Goal: Task Accomplishment & Management: Manage account settings

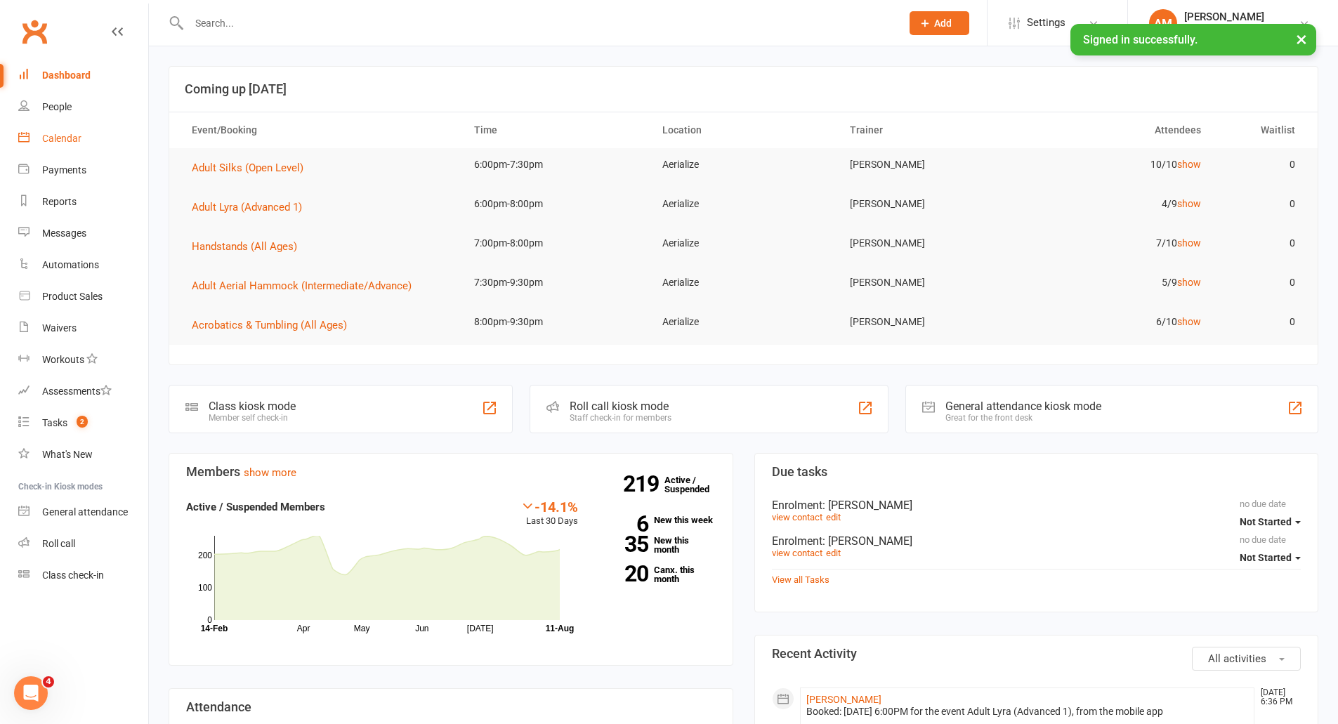
click at [70, 140] on div "Calendar" at bounding box center [61, 138] width 39 height 11
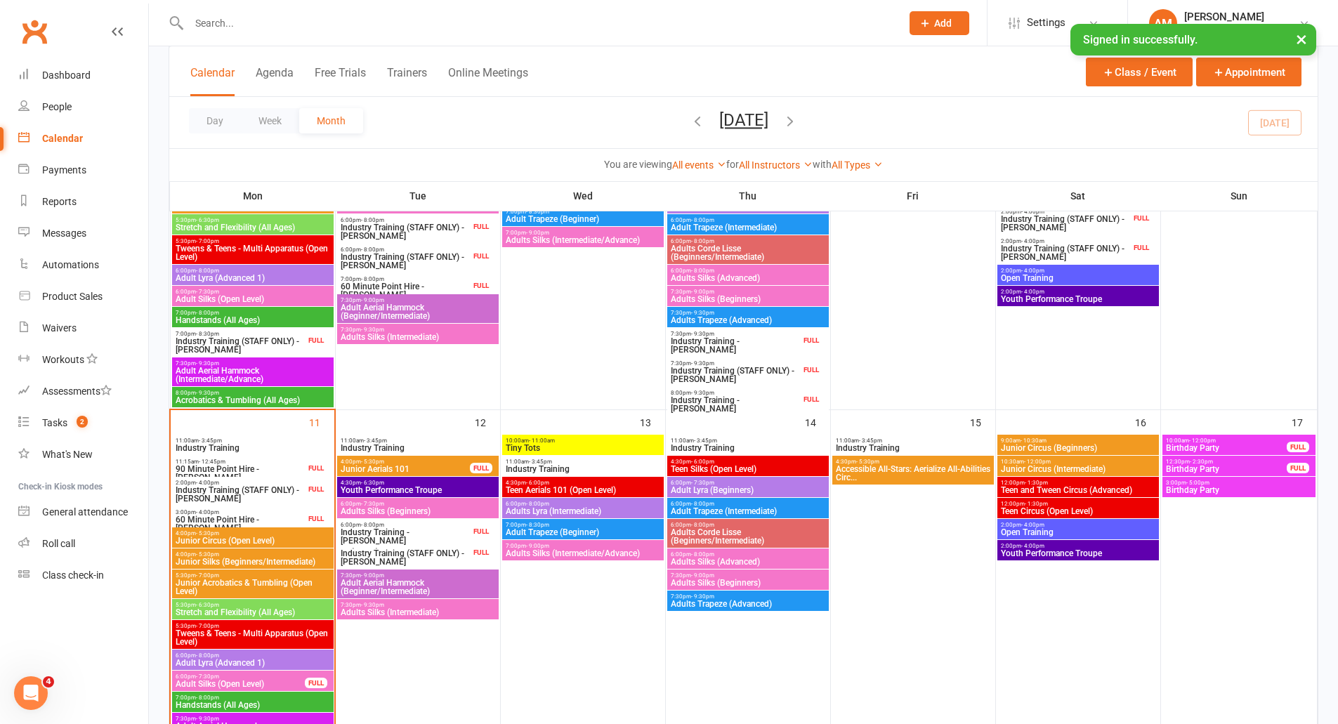
scroll to position [702, 0]
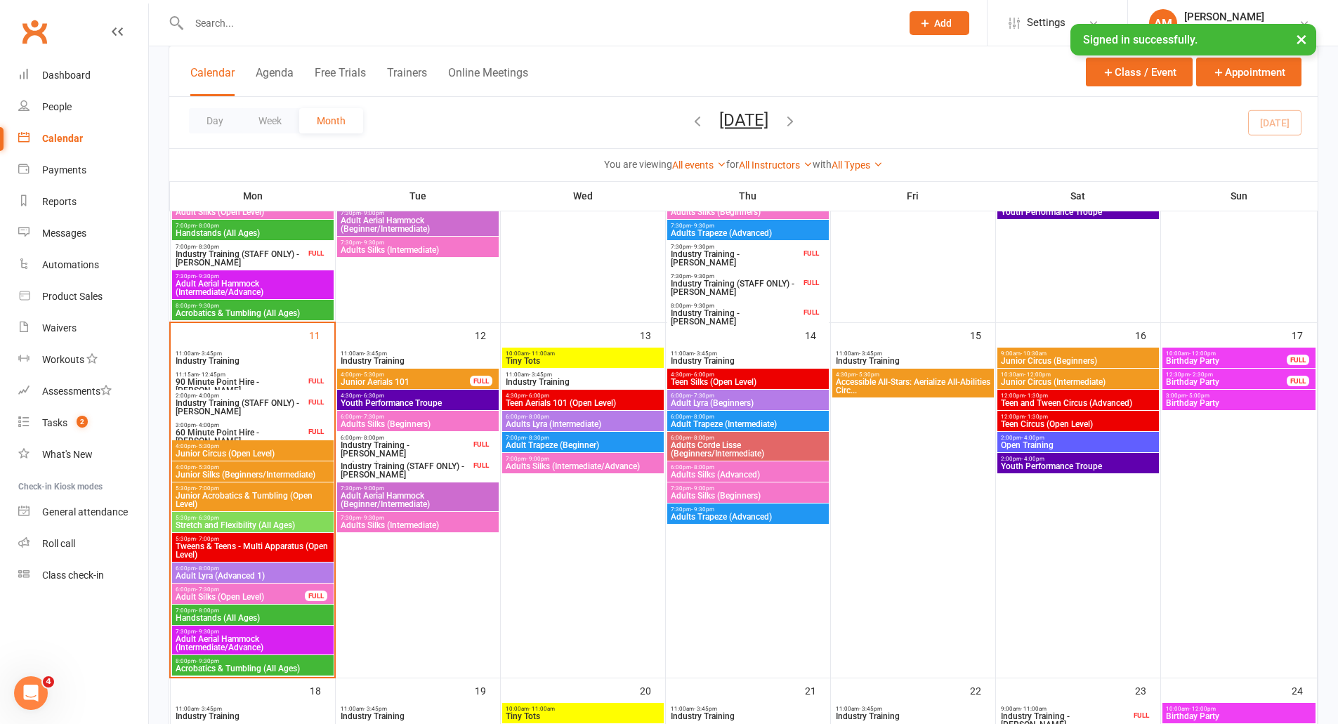
click at [224, 546] on span "Tweens & Teens - Multi Apparatus (Open Level)" at bounding box center [253, 550] width 156 height 17
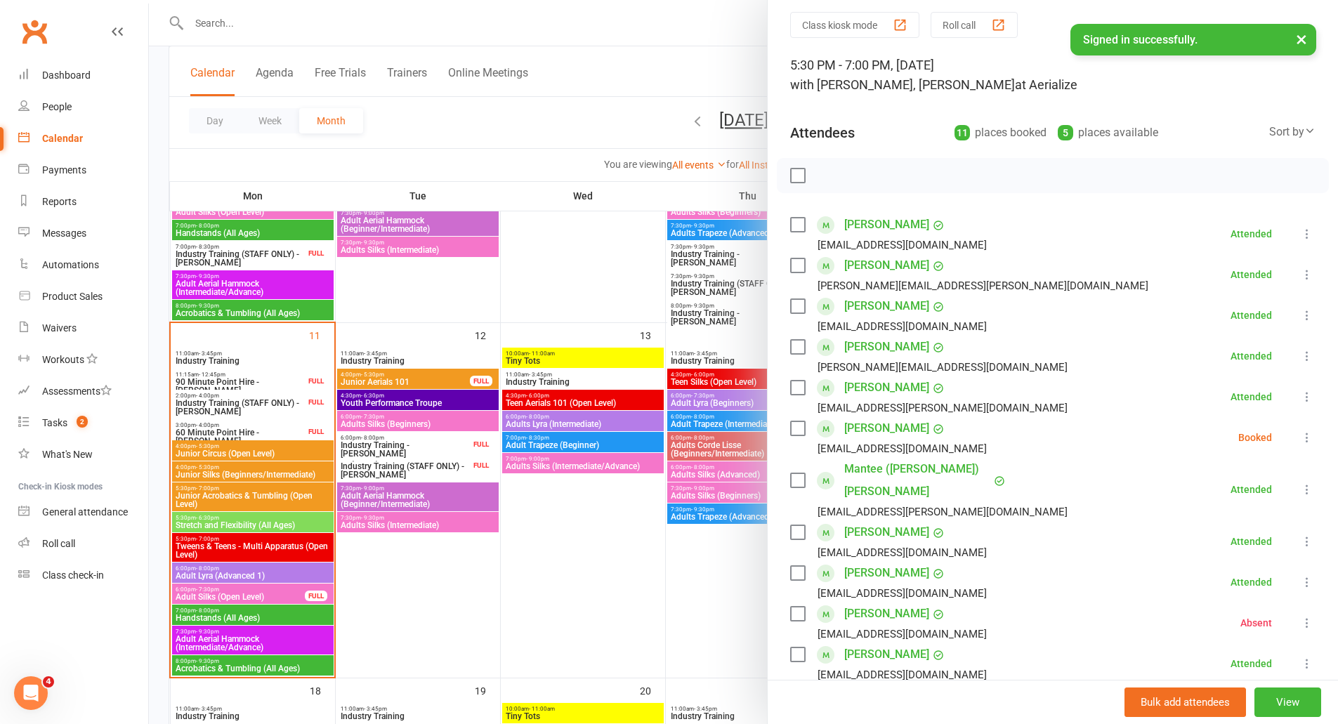
scroll to position [70, 0]
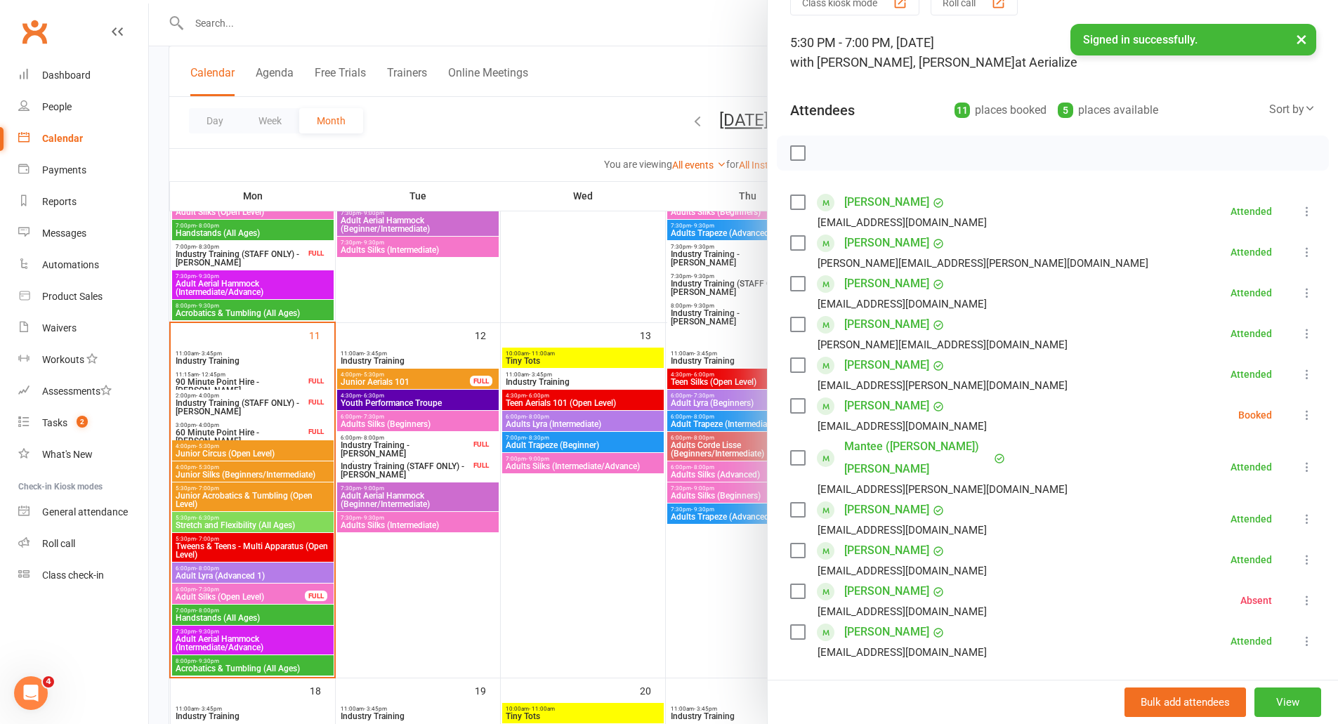
click at [906, 323] on link "Amelia Hamilton" at bounding box center [886, 324] width 85 height 22
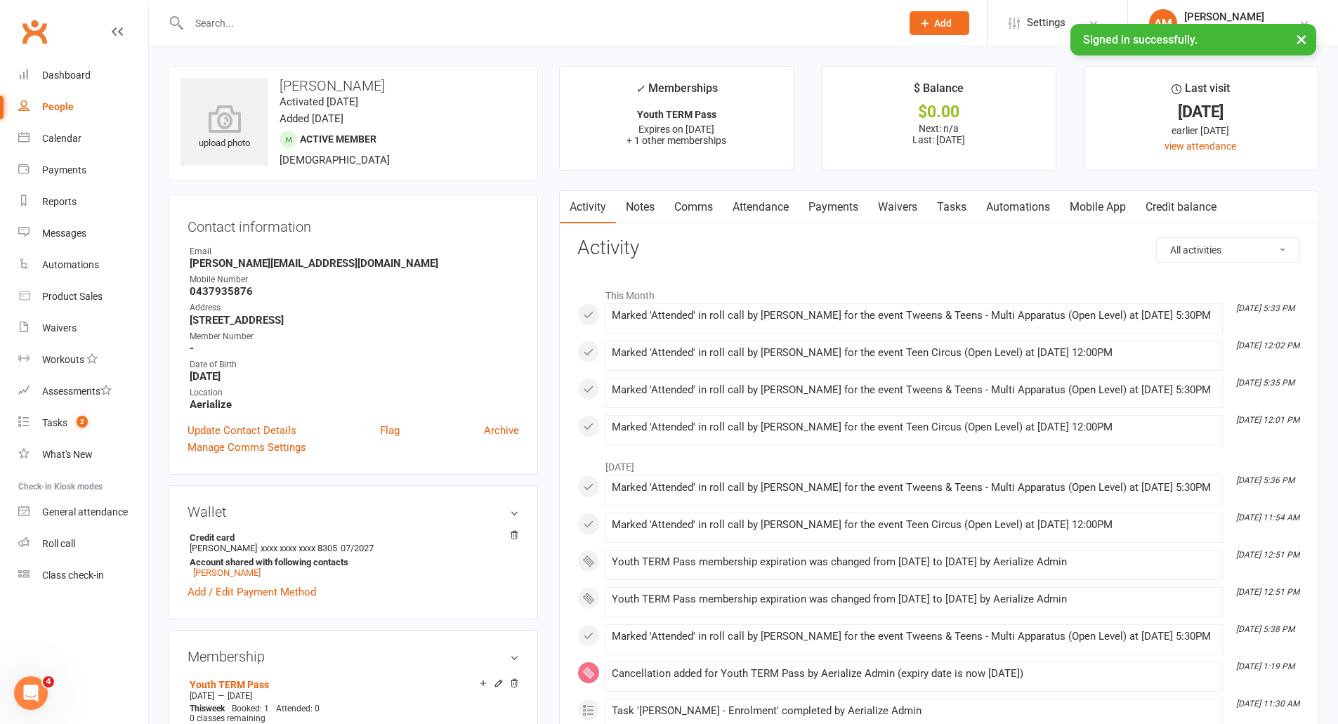
click at [903, 206] on link "Waivers" at bounding box center [897, 207] width 59 height 32
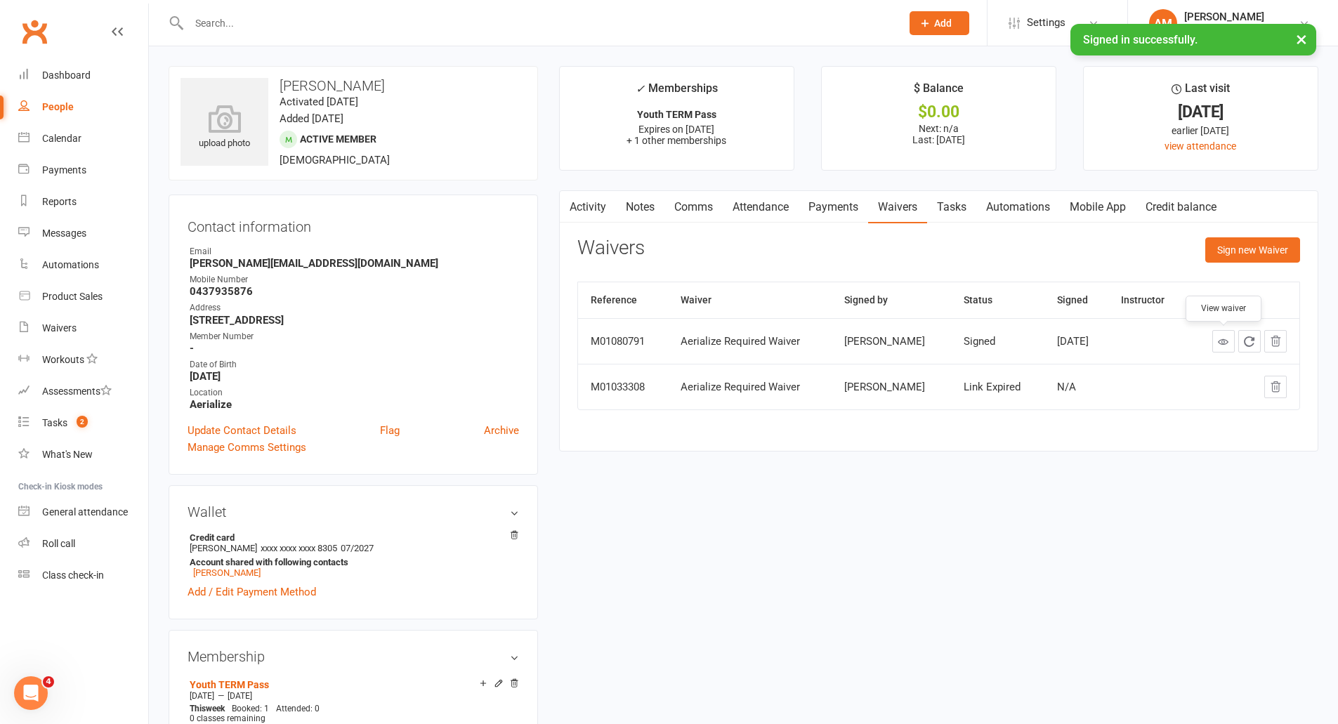
click at [1229, 342] on link at bounding box center [1223, 341] width 22 height 22
click at [646, 203] on link "Notes" at bounding box center [640, 207] width 48 height 32
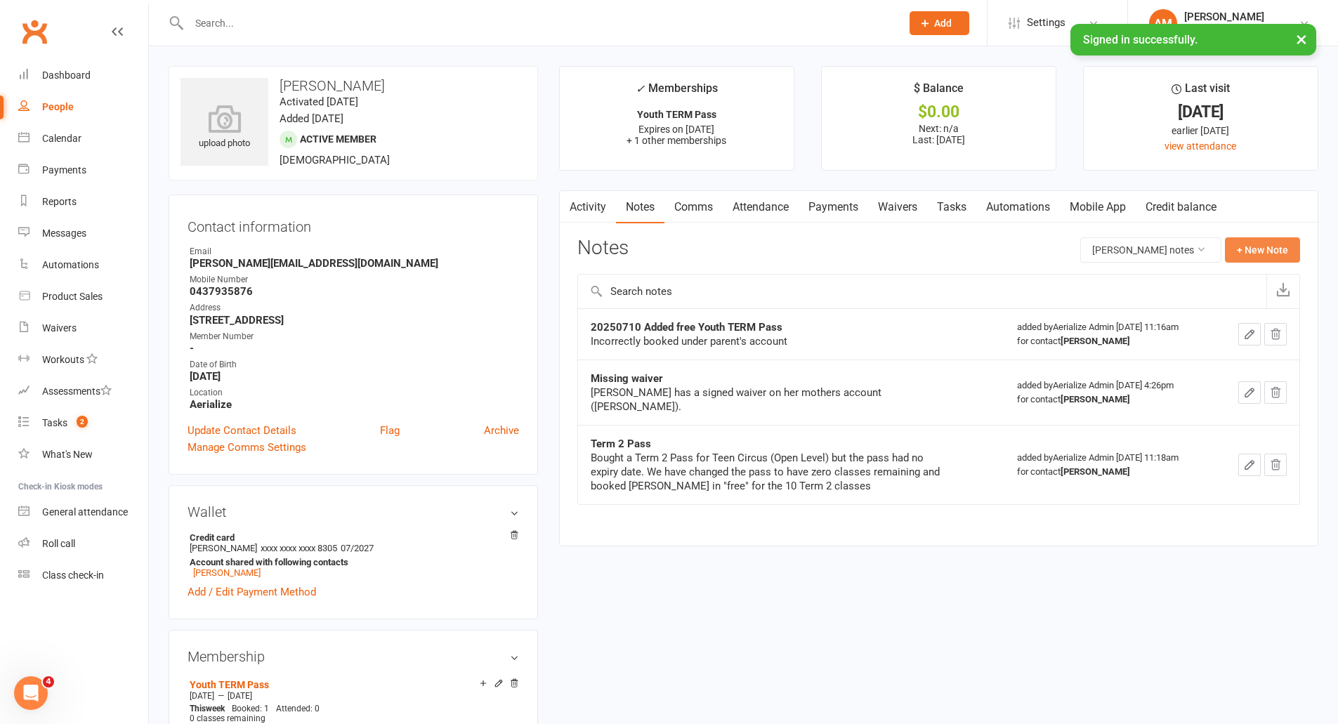
click at [1265, 247] on button "+ New Note" at bounding box center [1261, 249] width 75 height 25
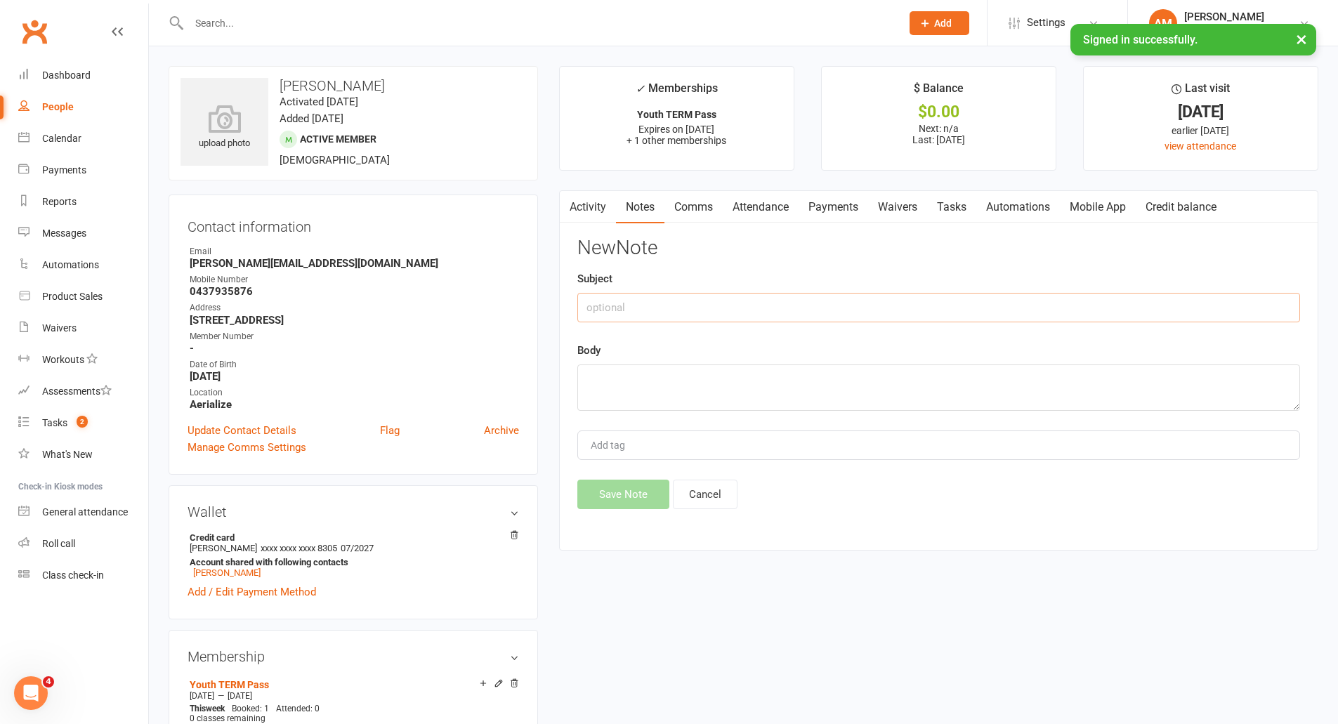
click at [996, 306] on input "text" at bounding box center [938, 307] width 722 height 29
type input "Permission for Aerialize to use images GRANTED"
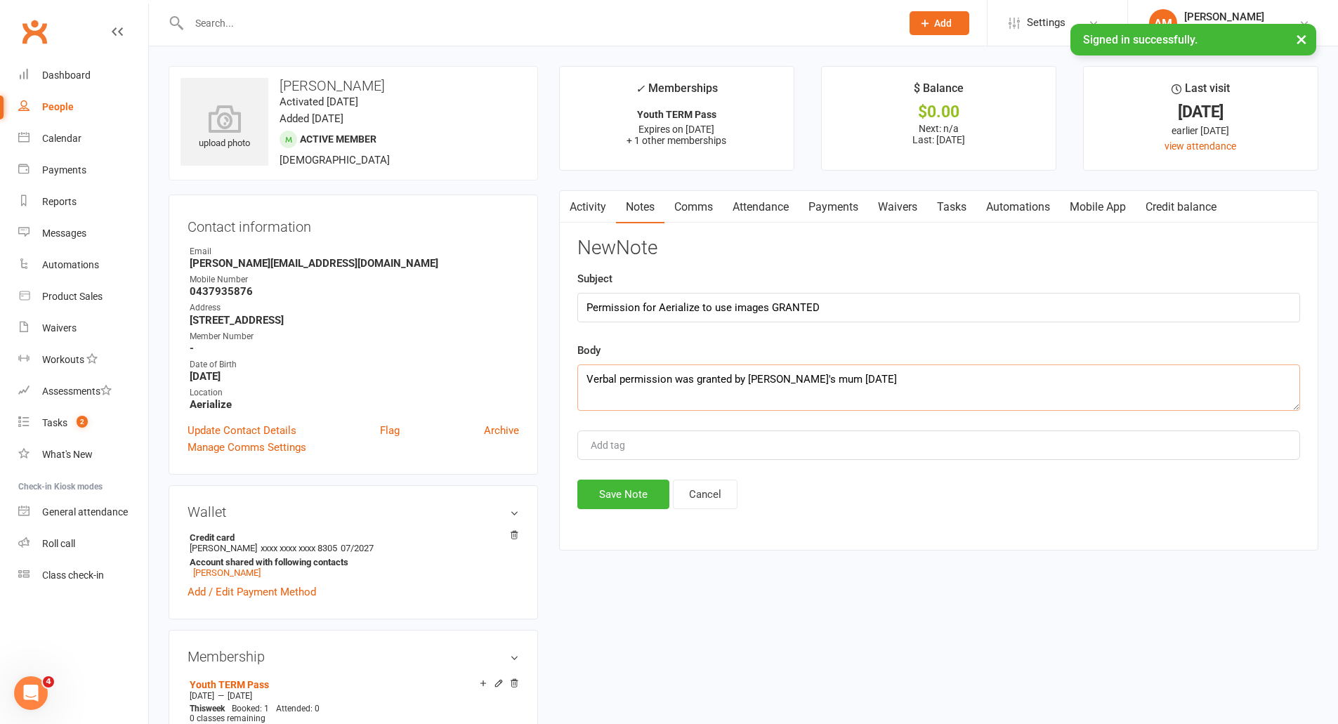
drag, startPoint x: 840, startPoint y: 380, endPoint x: 825, endPoint y: 388, distance: 17.3
click at [841, 380] on textarea "Verbal permission was granted by Amelia's mum on MOnday" at bounding box center [938, 387] width 722 height 46
click at [885, 378] on textarea "Verbal permission was granted by Amelia's mum on Monday" at bounding box center [938, 387] width 722 height 46
click at [867, 379] on textarea "Verbal permission was granted by Amelia's mum on Monday21 July 2025 to take and…" at bounding box center [938, 387] width 722 height 46
click at [866, 381] on textarea "Verbal permission was granted by Amelia's mum on Monday 21 July 2025 to take an…" at bounding box center [938, 387] width 722 height 46
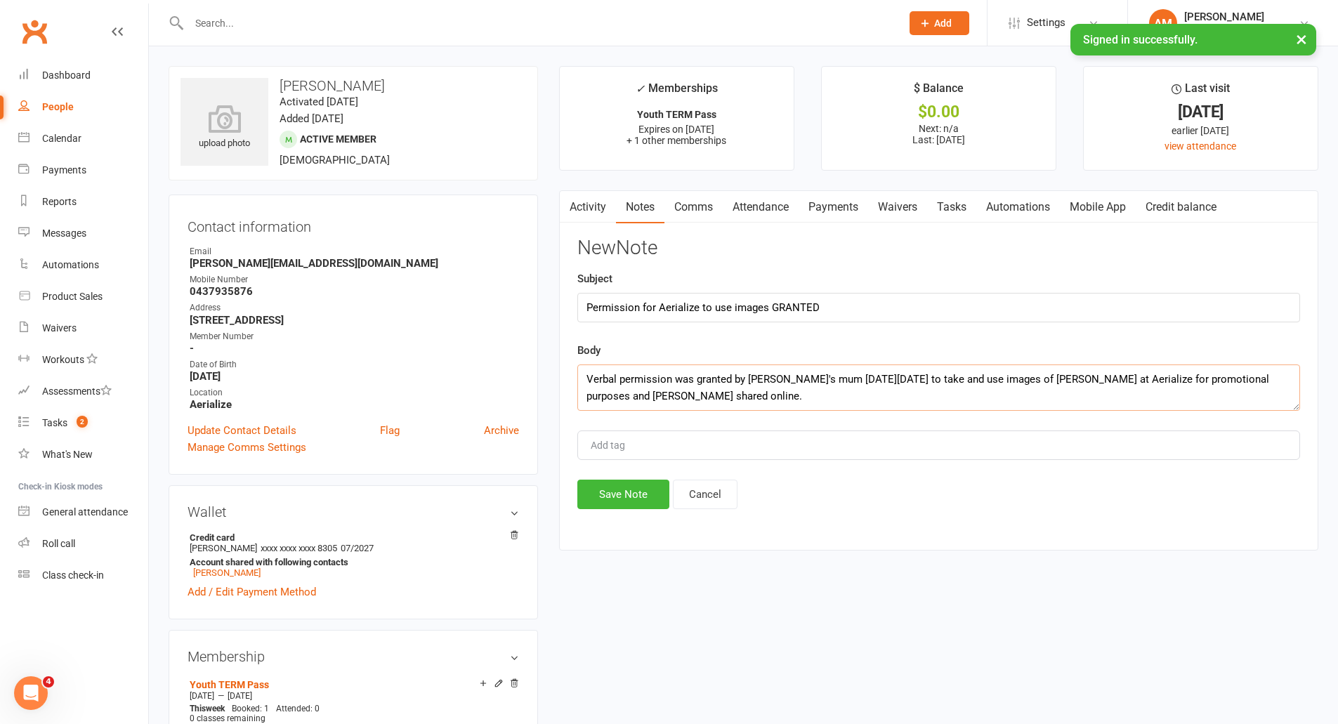
click at [675, 378] on textarea "Verbal permission was granted by Amelia's mum on Monday, 21 July 2025 to take a…" at bounding box center [938, 387] width 722 height 46
click at [887, 391] on textarea "Verbal permission (over the phone) was granted by Amelia's mum on Monday, 21 Ju…" at bounding box center [938, 387] width 722 height 46
click at [720, 395] on textarea "Verbal permission (over the phone) was granted by Amelia's mum on Monday, 21 Ju…" at bounding box center [938, 387] width 722 height 46
type textarea "Verbal permission (over the phone) was granted by Amelia's mum on Monday, 21 Ju…"
click at [636, 494] on button "Save Note" at bounding box center [623, 494] width 92 height 29
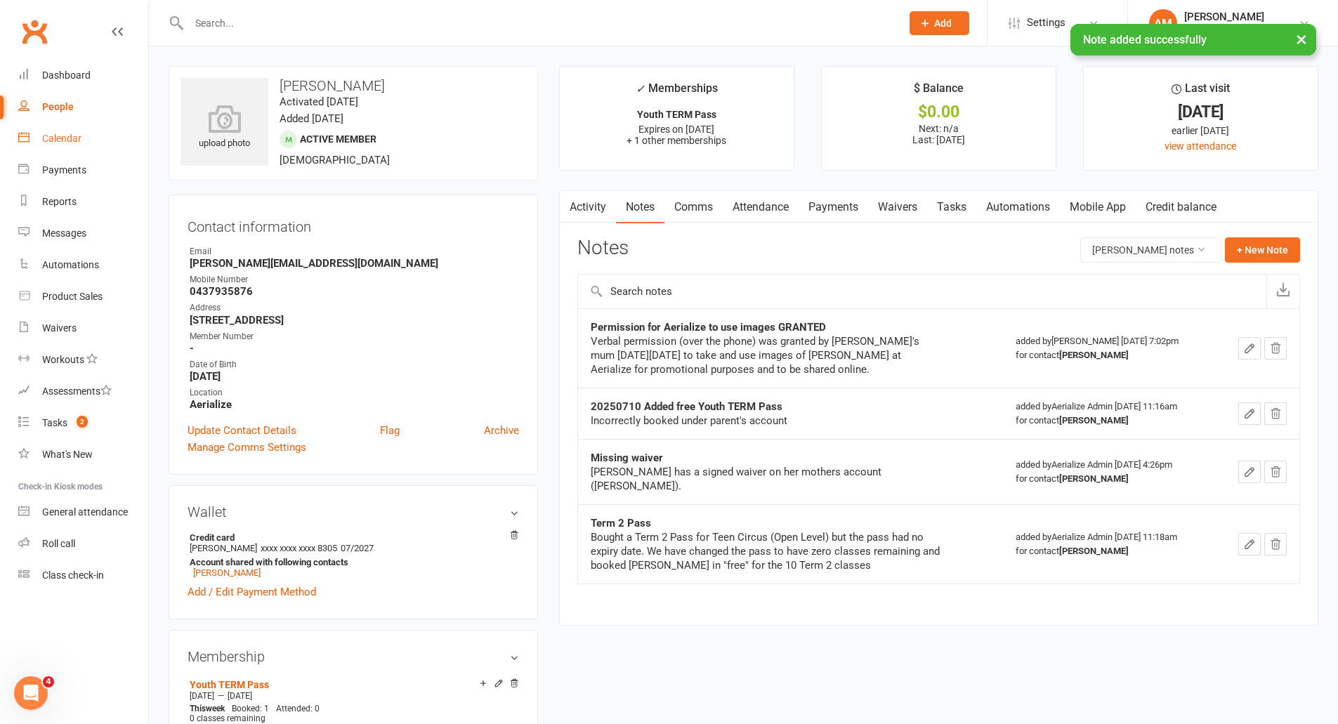
click at [57, 140] on div "Calendar" at bounding box center [61, 138] width 39 height 11
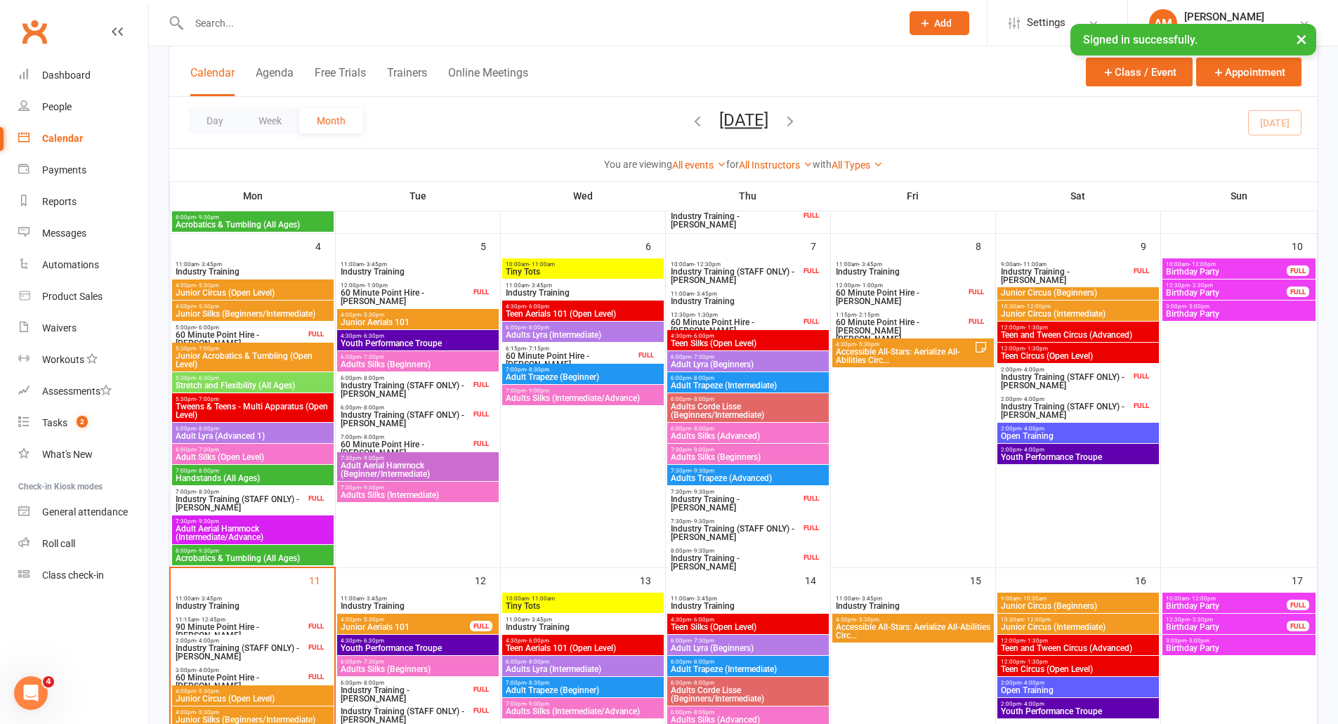
scroll to position [562, 0]
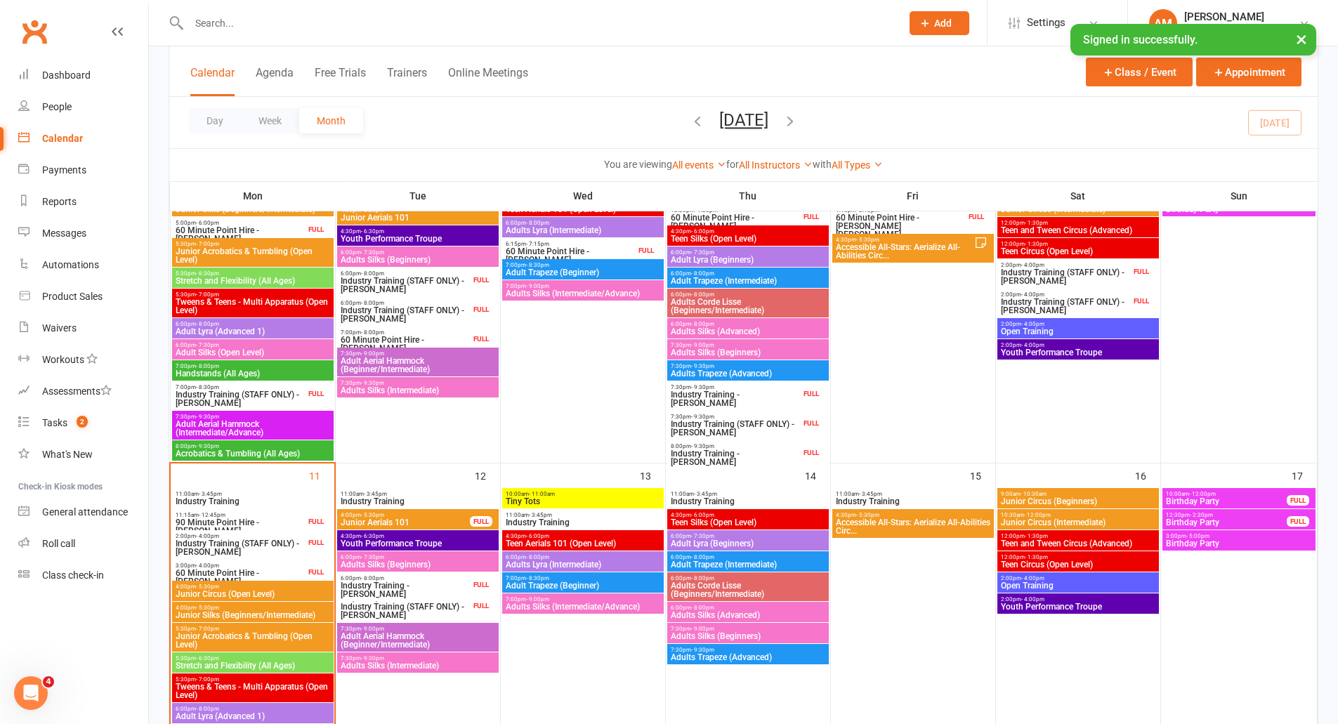
click at [312, 685] on span "Tweens & Teens - Multi Apparatus (Open Level)" at bounding box center [253, 690] width 156 height 17
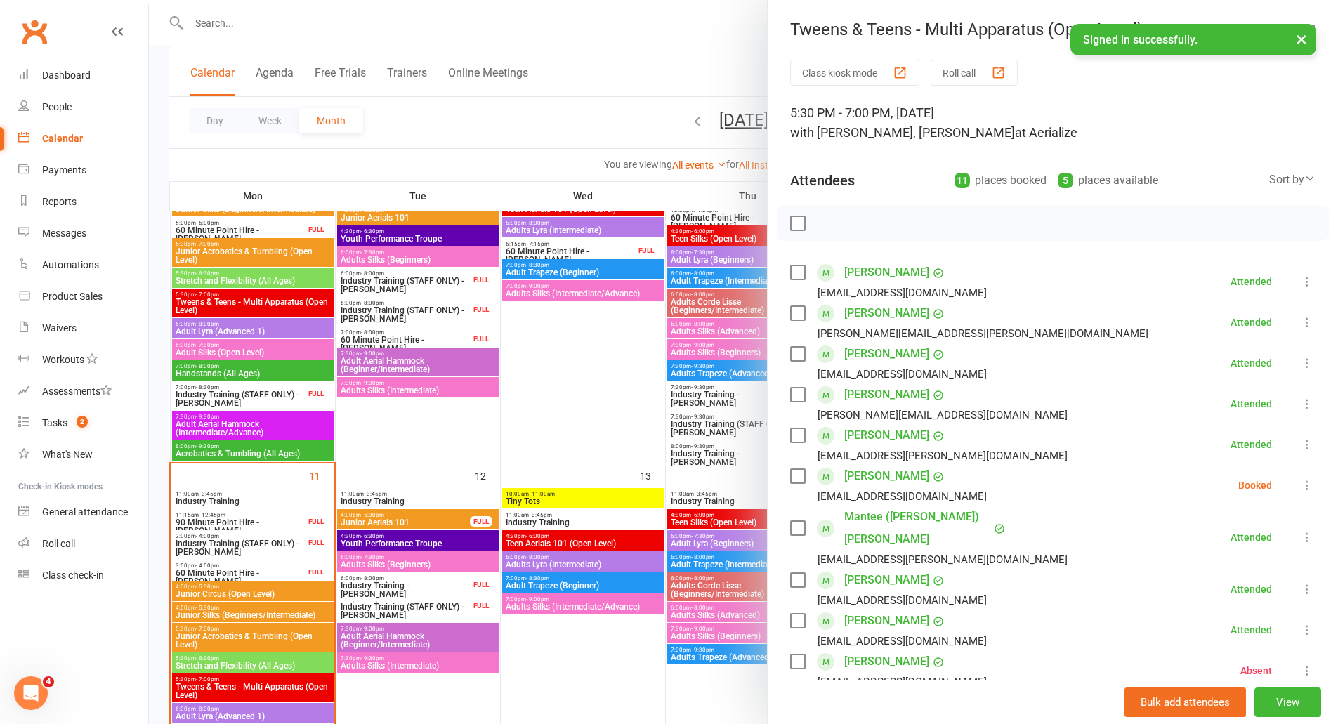
scroll to position [70, 0]
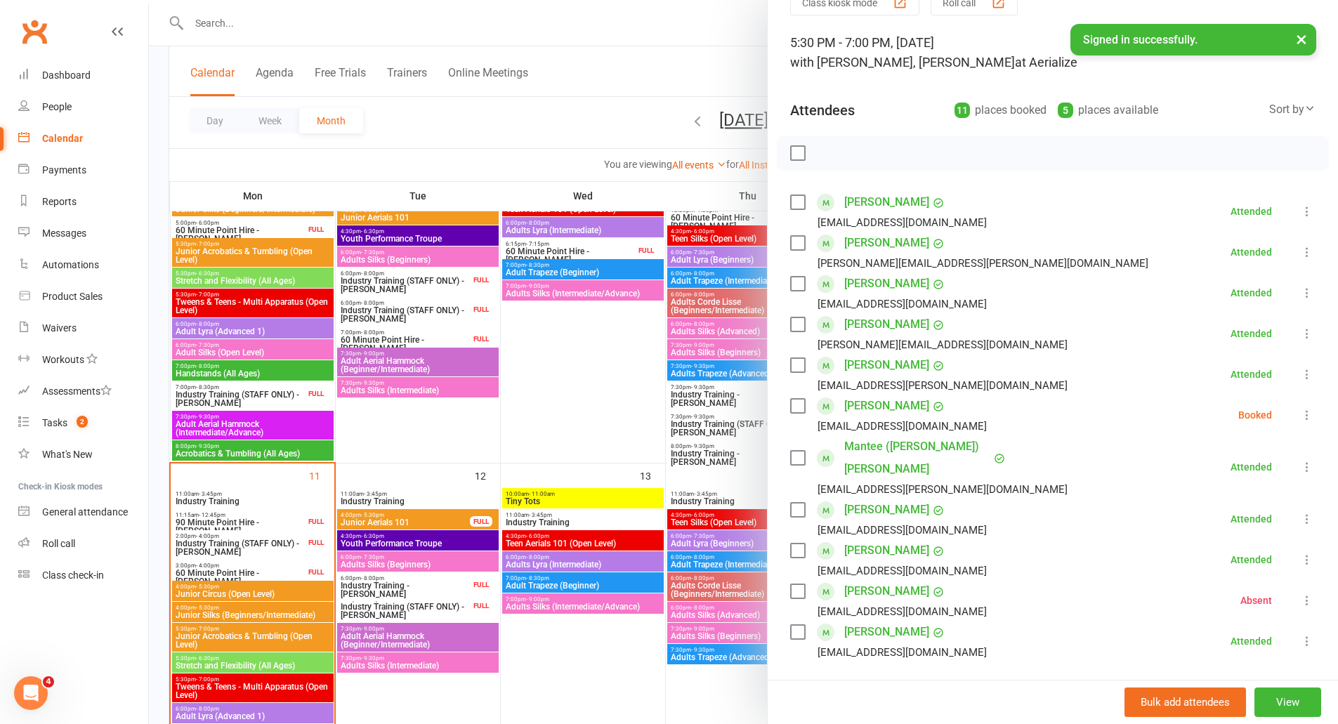
click at [896, 621] on link "Annabel Woodrow" at bounding box center [886, 632] width 85 height 22
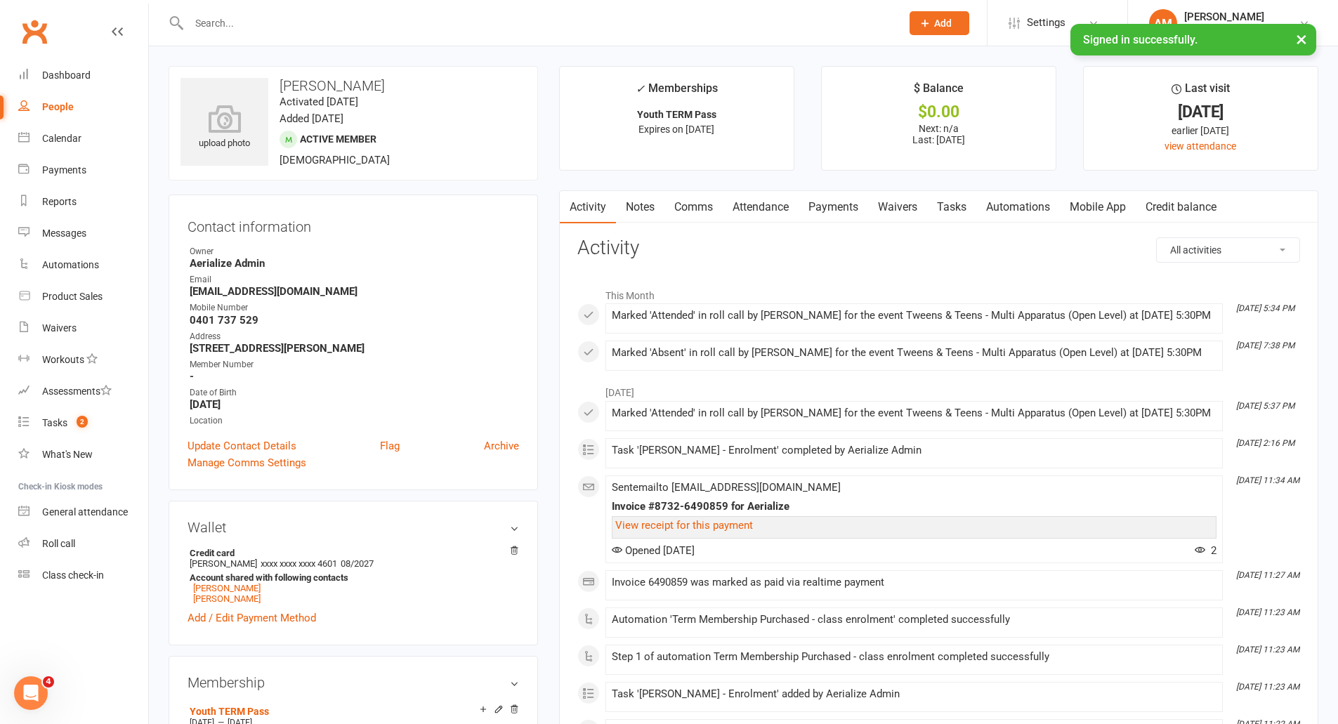
click at [893, 209] on link "Waivers" at bounding box center [897, 207] width 59 height 32
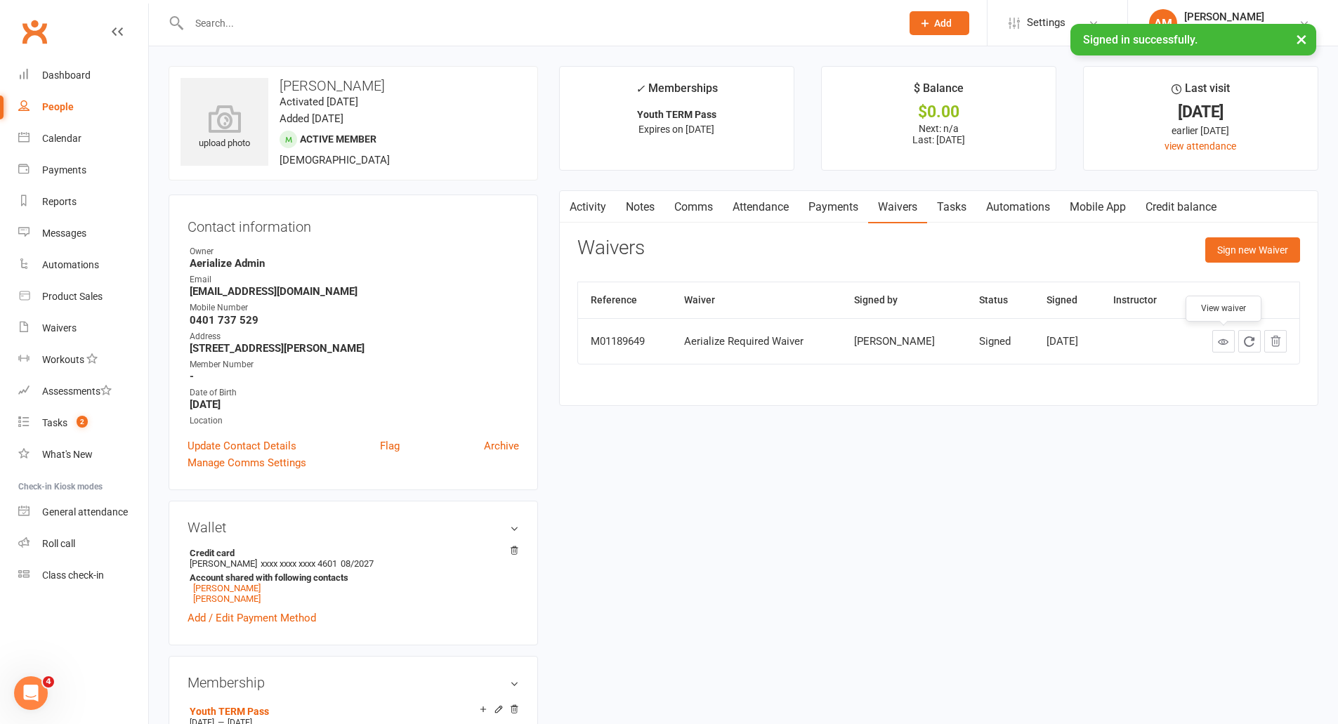
click at [1219, 341] on icon at bounding box center [1222, 341] width 11 height 11
